Goal: Task Accomplishment & Management: Manage account settings

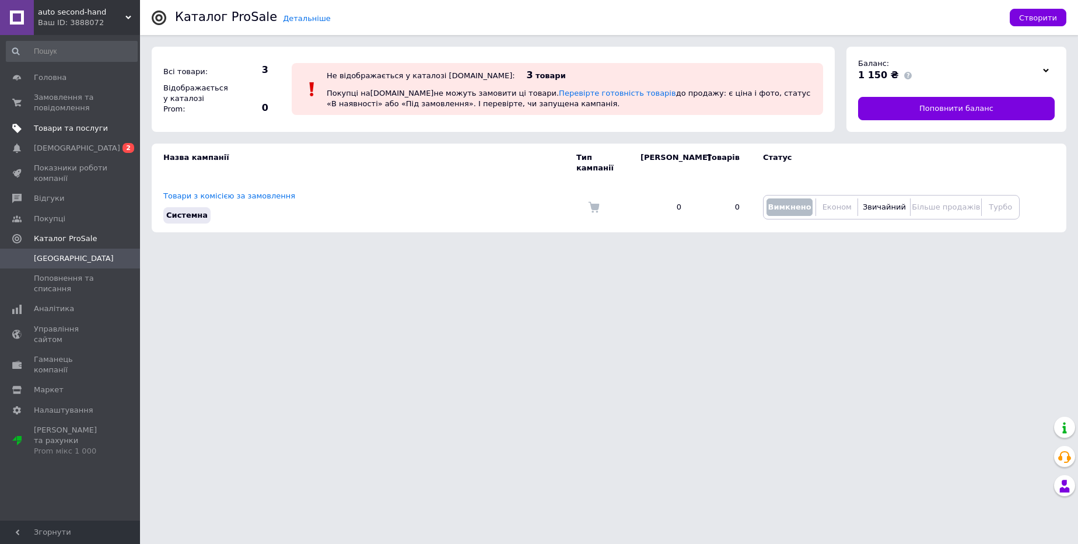
click at [100, 123] on span "Товари та послуги" at bounding box center [71, 128] width 74 height 11
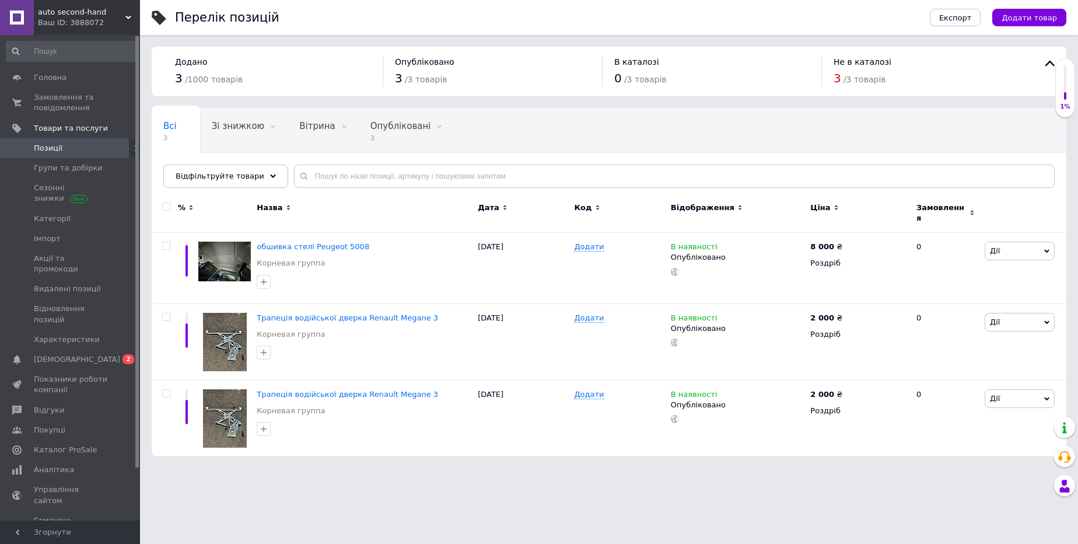
click at [120, 14] on span "auto second-hand" at bounding box center [82, 12] width 88 height 11
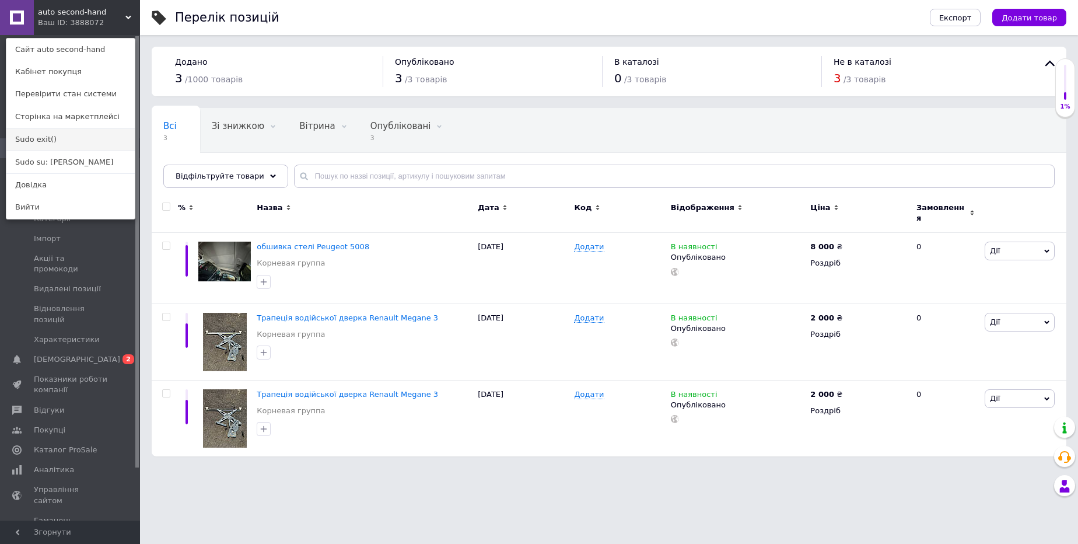
click at [82, 137] on link "Sudo exit()" at bounding box center [70, 139] width 128 height 22
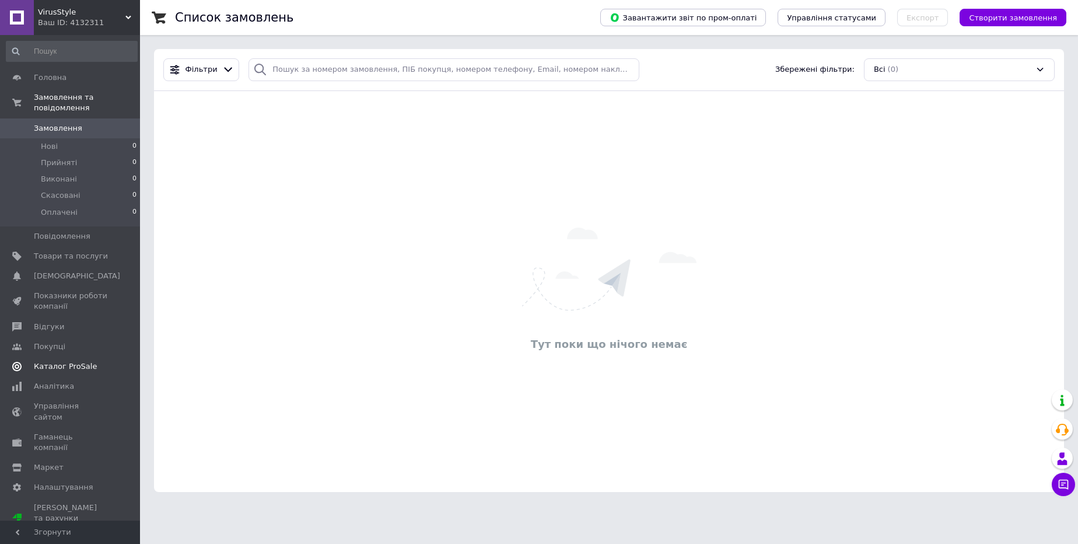
click at [83, 368] on span "Каталог ProSale" at bounding box center [65, 366] width 63 height 11
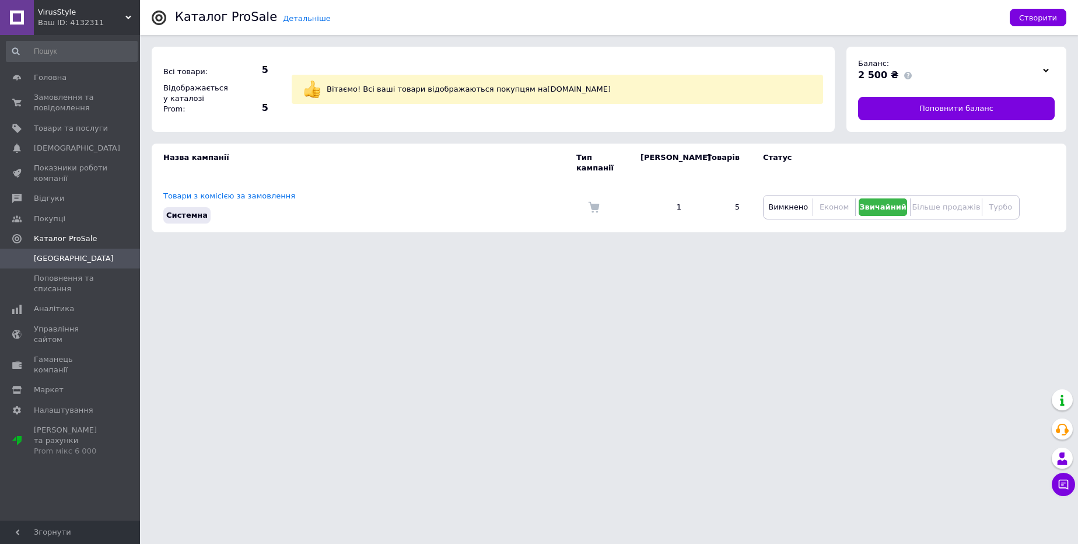
click at [117, 16] on span "VirusStyle" at bounding box center [82, 12] width 88 height 11
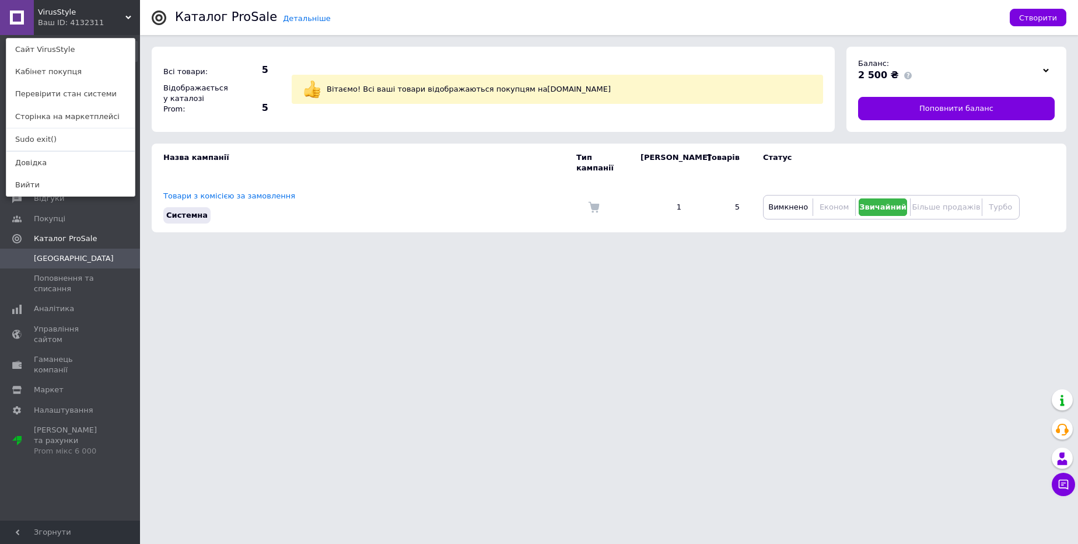
click at [114, 17] on div "VirusStyle Ваш ID: 4132311 Сайт VirusStyle Кабінет покупця Перевірити стан сист…" at bounding box center [70, 17] width 140 height 35
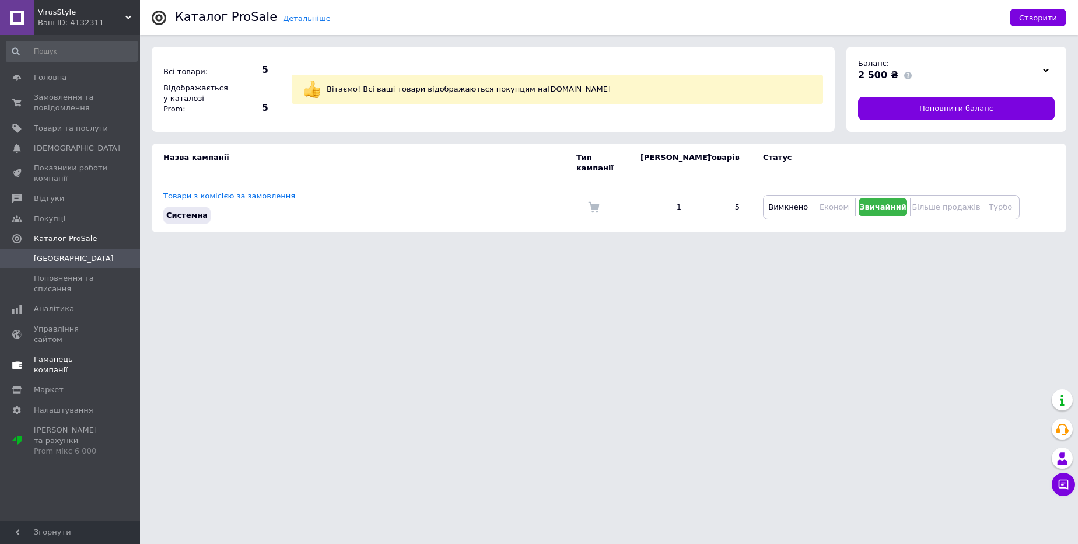
click at [70, 354] on span "Гаманець компанії" at bounding box center [71, 364] width 74 height 21
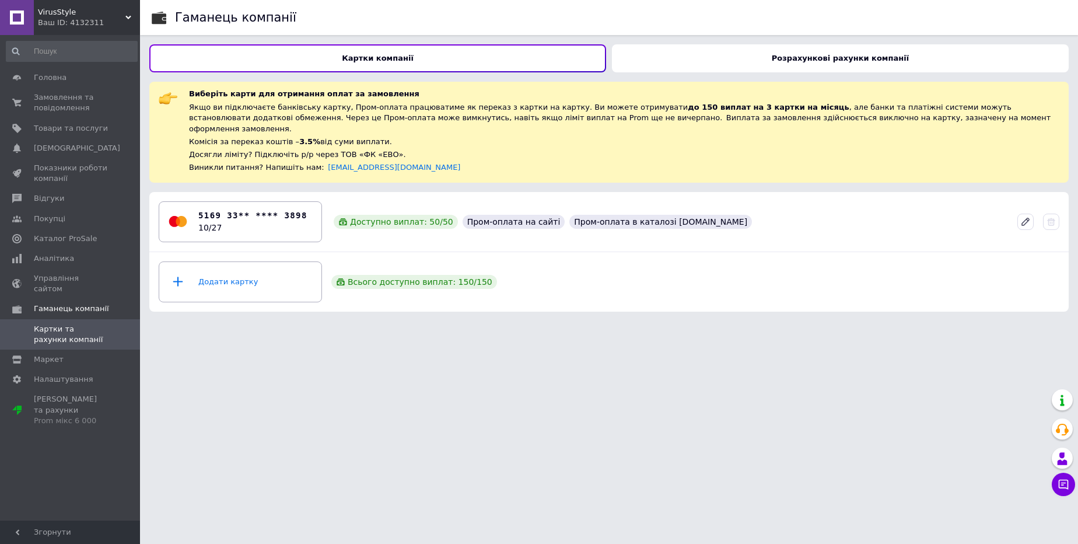
click at [677, 61] on div "Розрахункові рахунки компанії" at bounding box center [840, 58] width 457 height 28
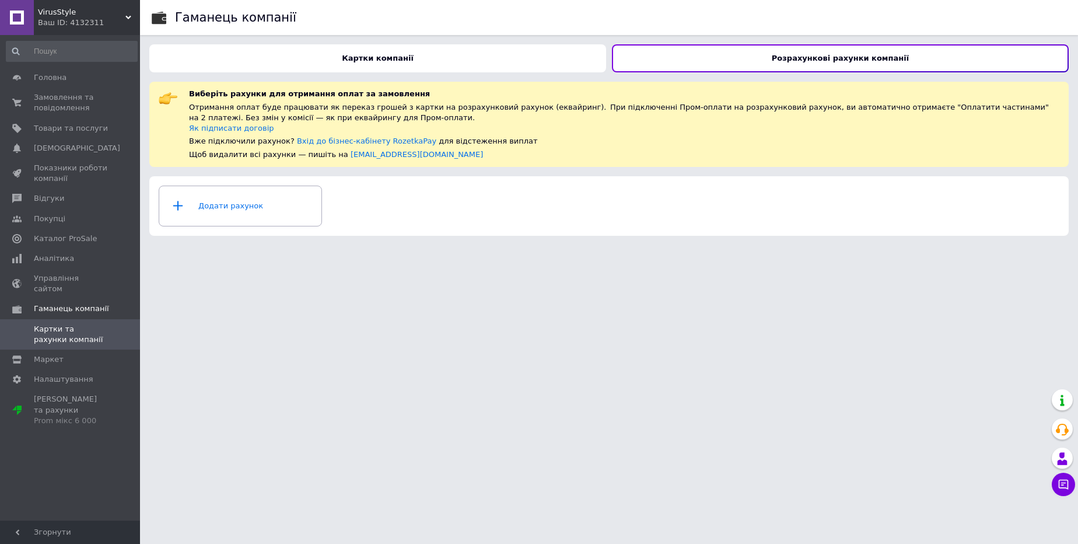
click at [506, 56] on div "Картки компанії" at bounding box center [377, 58] width 457 height 28
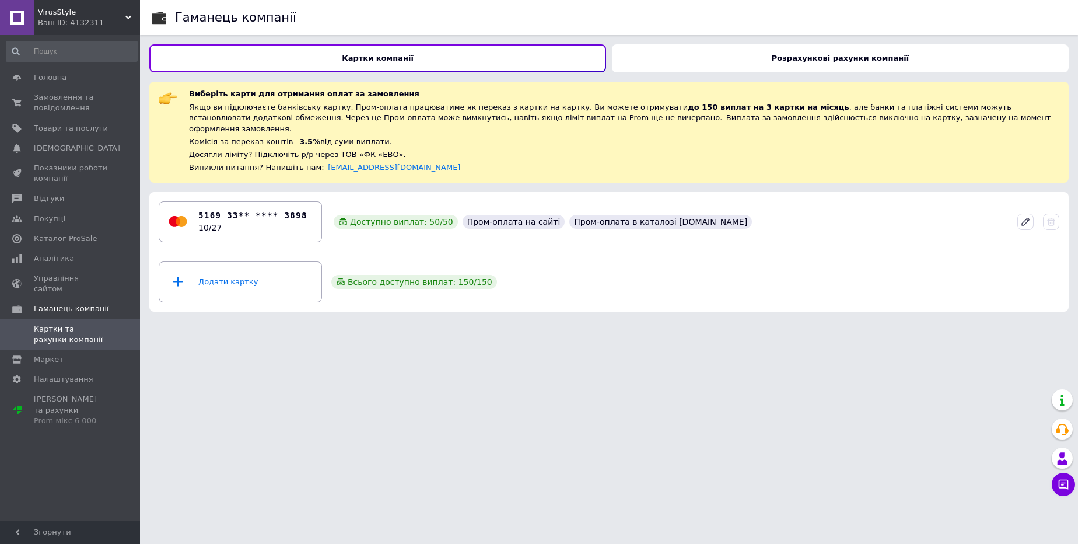
click at [114, 24] on div "Ваш ID: 4132311" at bounding box center [89, 23] width 102 height 11
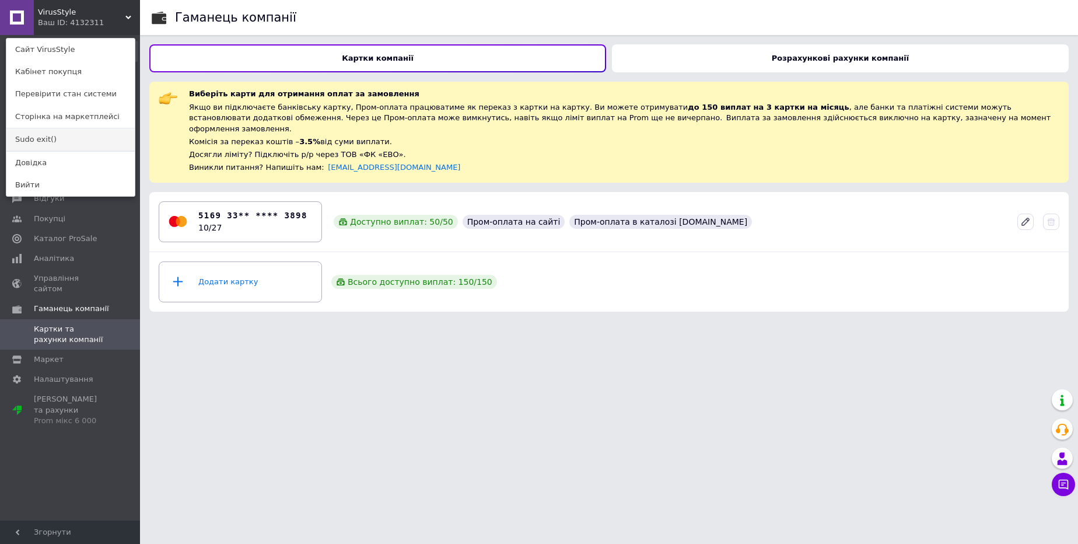
click at [57, 137] on link "Sudo exit()" at bounding box center [70, 139] width 128 height 22
